Goal: Information Seeking & Learning: Find specific fact

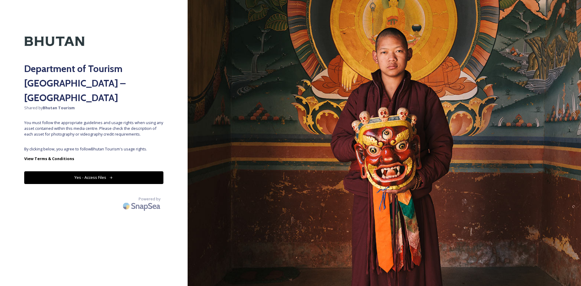
click at [112, 176] on icon at bounding box center [111, 178] width 4 height 4
click at [115, 171] on button "Yes - Access Files" at bounding box center [93, 177] width 139 height 12
click at [127, 171] on button "Yes - Access Files" at bounding box center [93, 177] width 139 height 12
click at [89, 171] on button "Yes - Access Files" at bounding box center [93, 177] width 139 height 12
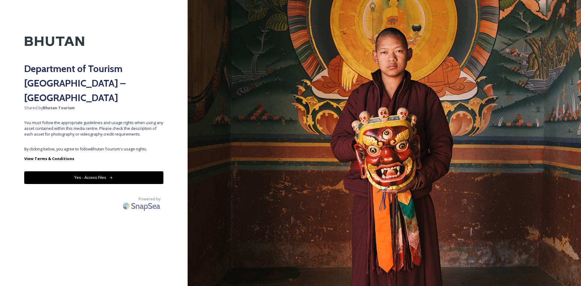
click at [90, 171] on button "Yes - Access Files" at bounding box center [93, 177] width 139 height 12
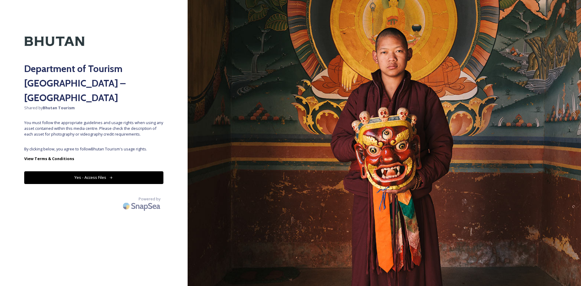
click at [90, 171] on button "Yes - Access Files" at bounding box center [93, 177] width 139 height 12
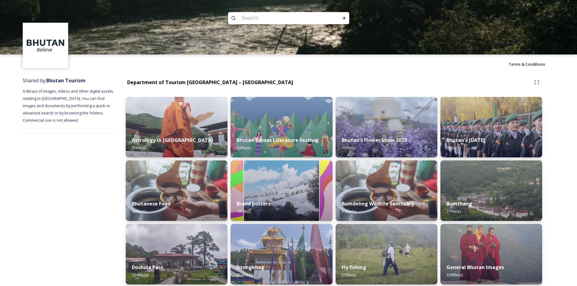
click at [281, 19] on input at bounding box center [280, 18] width 83 height 13
type input "bHUTAN vOLLEYBALL FEREDATIONS"
click at [321, 17] on input at bounding box center [323, 18] width 30 height 13
click at [345, 17] on icon at bounding box center [343, 18] width 5 height 5
click at [345, 18] on icon at bounding box center [343, 18] width 5 height 5
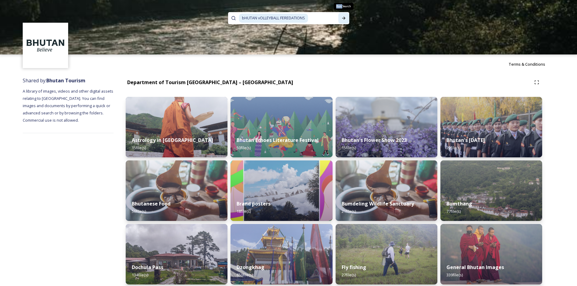
click at [345, 18] on icon at bounding box center [343, 18] width 5 height 5
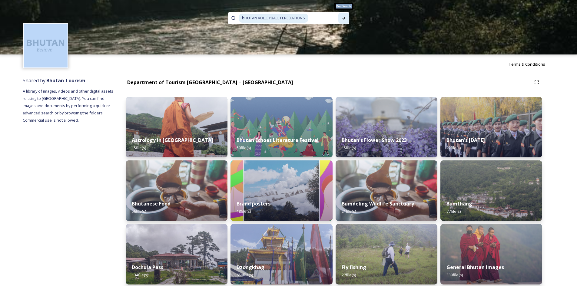
click at [345, 18] on icon at bounding box center [343, 18] width 5 height 5
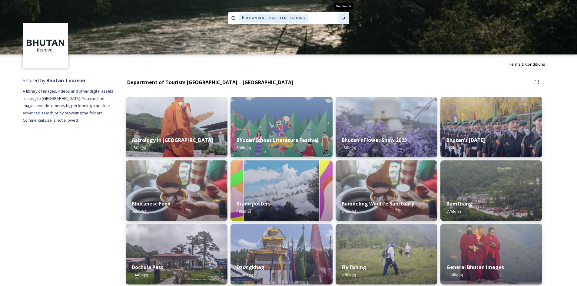
click at [345, 18] on icon at bounding box center [343, 18] width 5 height 5
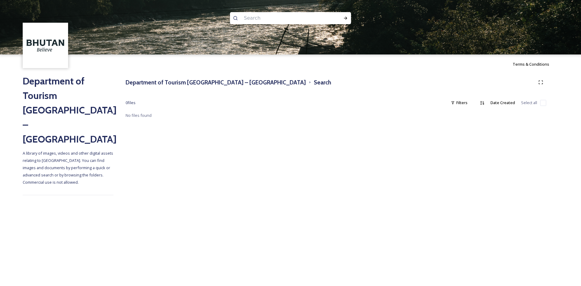
click at [256, 18] on input at bounding box center [282, 18] width 83 height 13
type input "volleyba"
type input "volley ball"
click at [348, 17] on div "Run Search" at bounding box center [345, 18] width 11 height 11
click at [270, 18] on input at bounding box center [300, 18] width 71 height 13
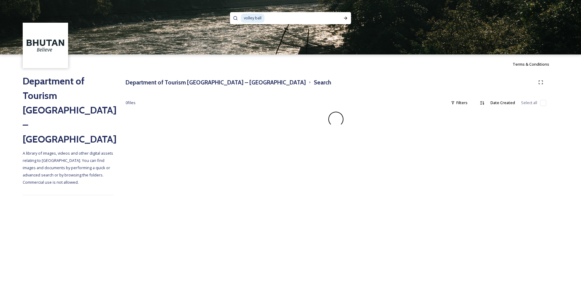
click at [262, 20] on span "volley ball" at bounding box center [253, 18] width 24 height 9
